Goal: Navigation & Orientation: Find specific page/section

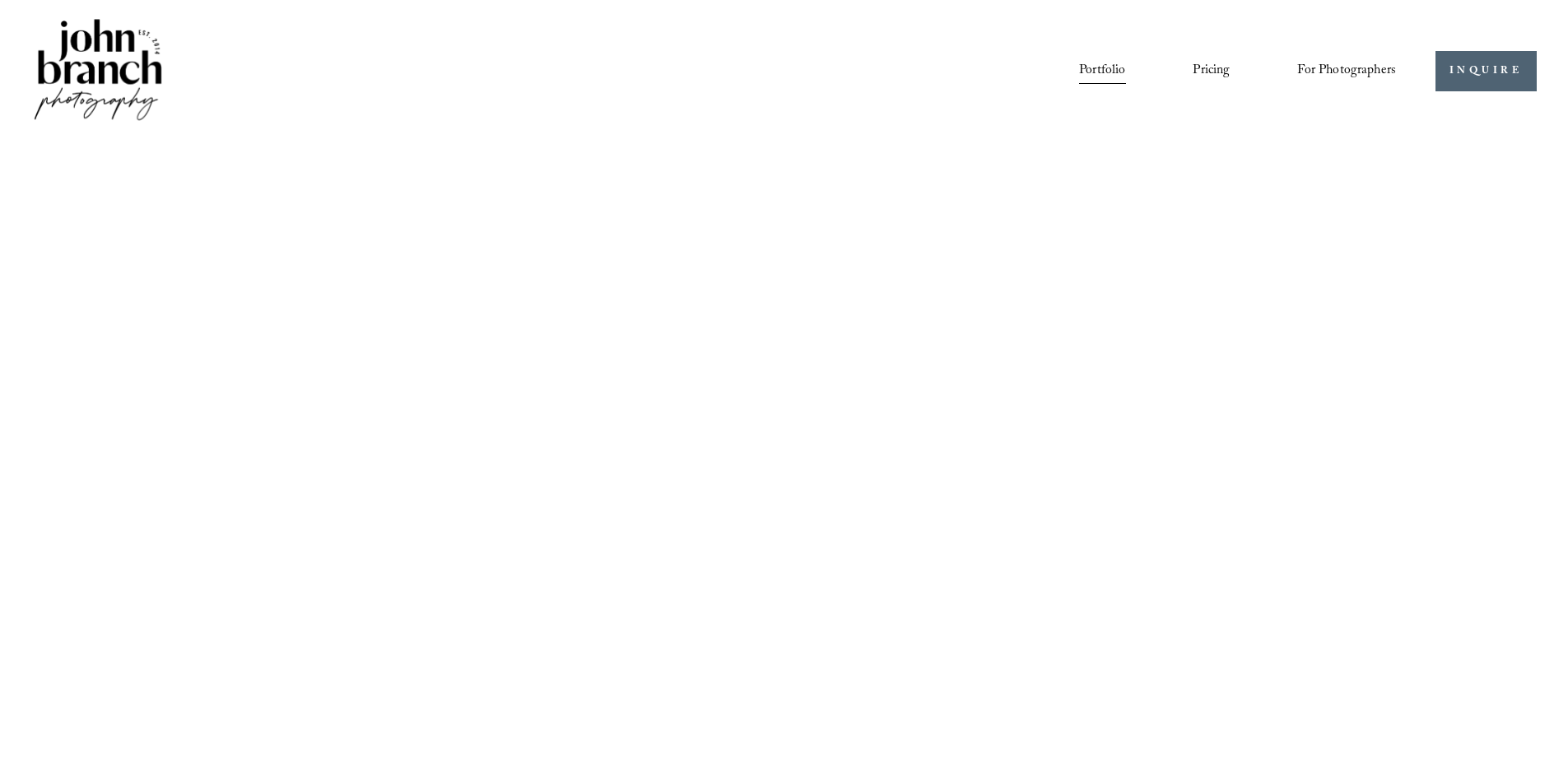
click at [108, 61] on img at bounding box center [98, 71] width 133 height 111
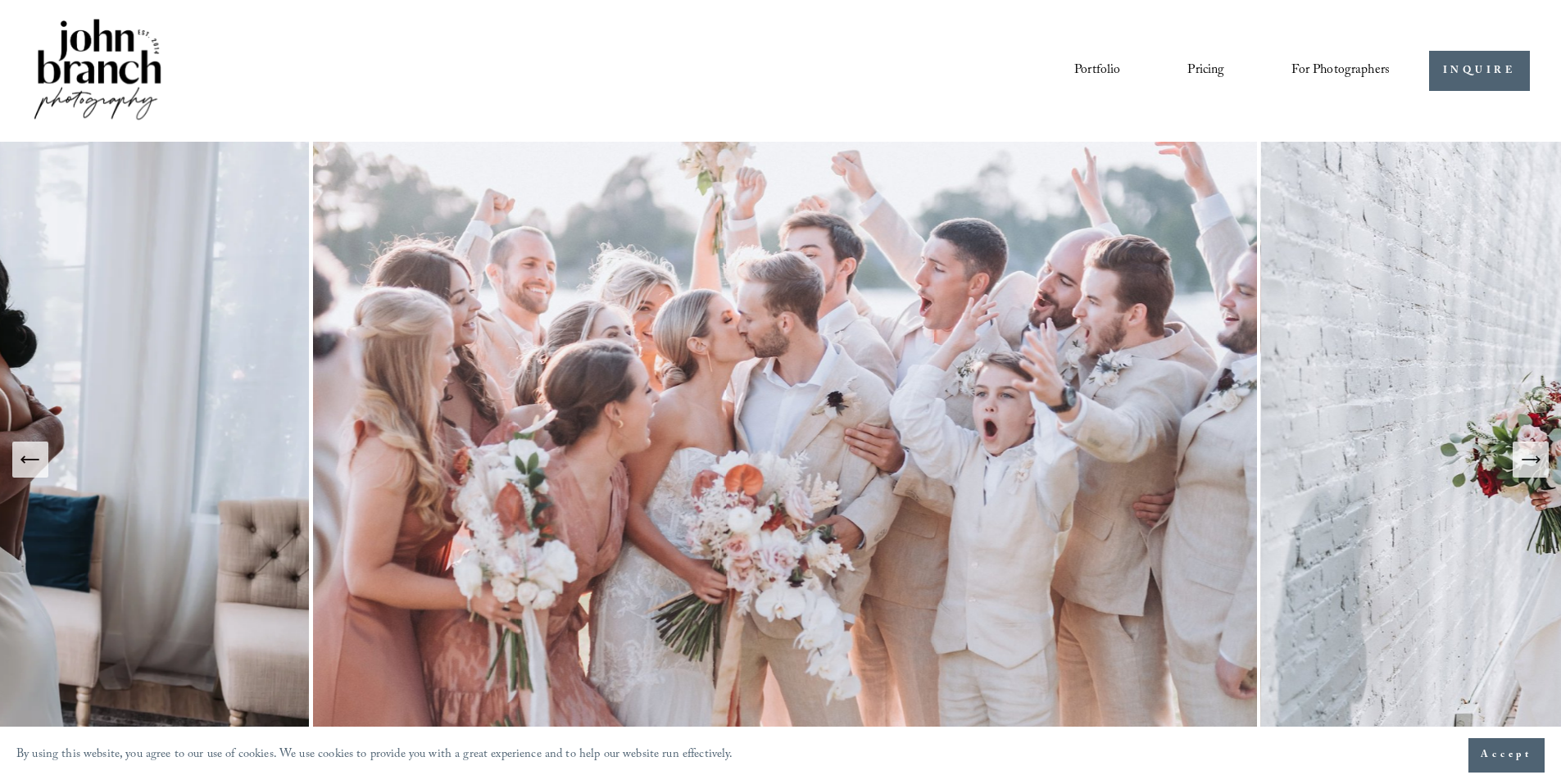
drag, startPoint x: 0, startPoint y: 0, endPoint x: 181, endPoint y: 22, distance: 182.3
click at [181, 22] on div "Portfolio Pricing For Photographers Presets Education Courses" at bounding box center [710, 71] width 1359 height 110
